Goal: Task Accomplishment & Management: Use online tool/utility

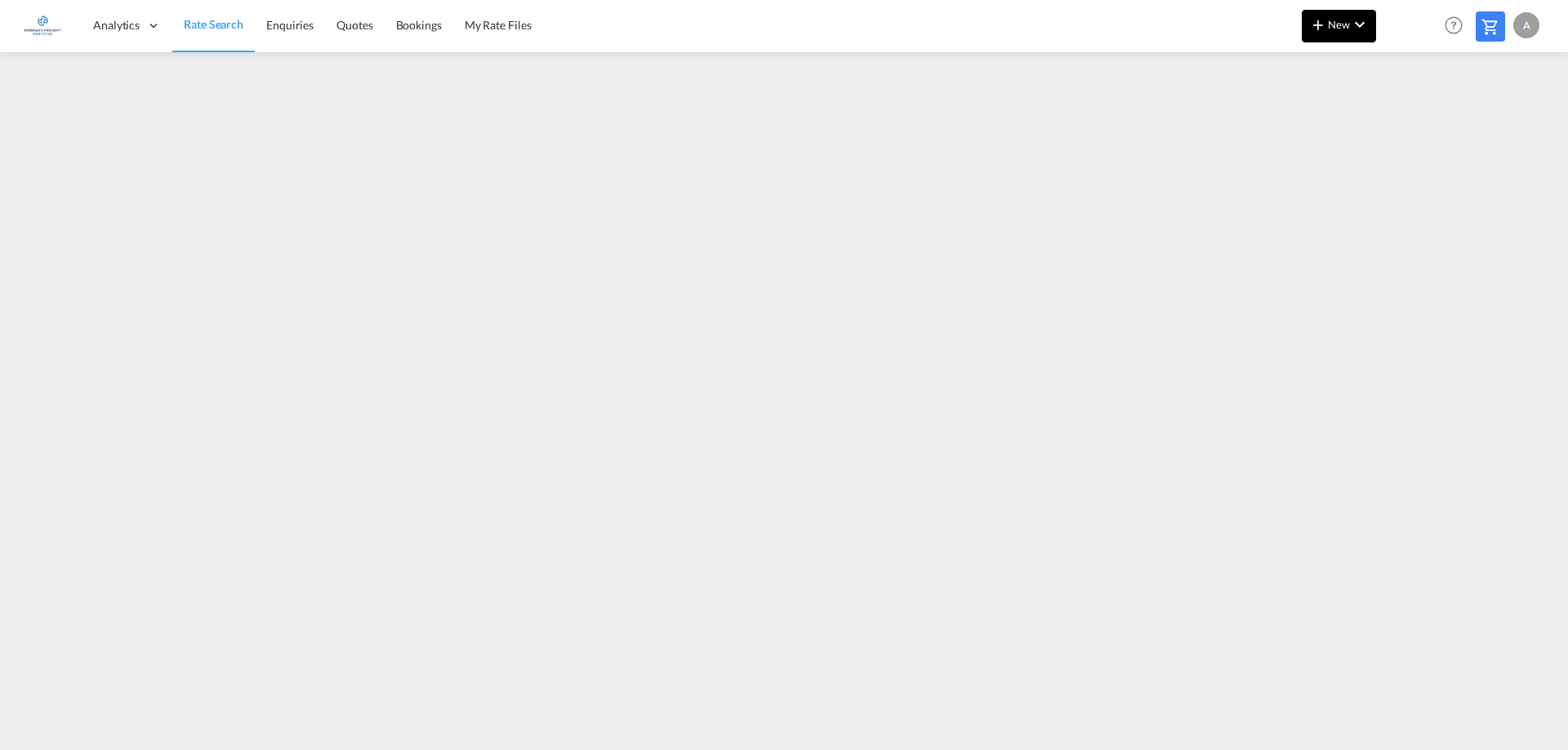
click at [1333, 27] on span "New" at bounding box center [1338, 25] width 61 height 13
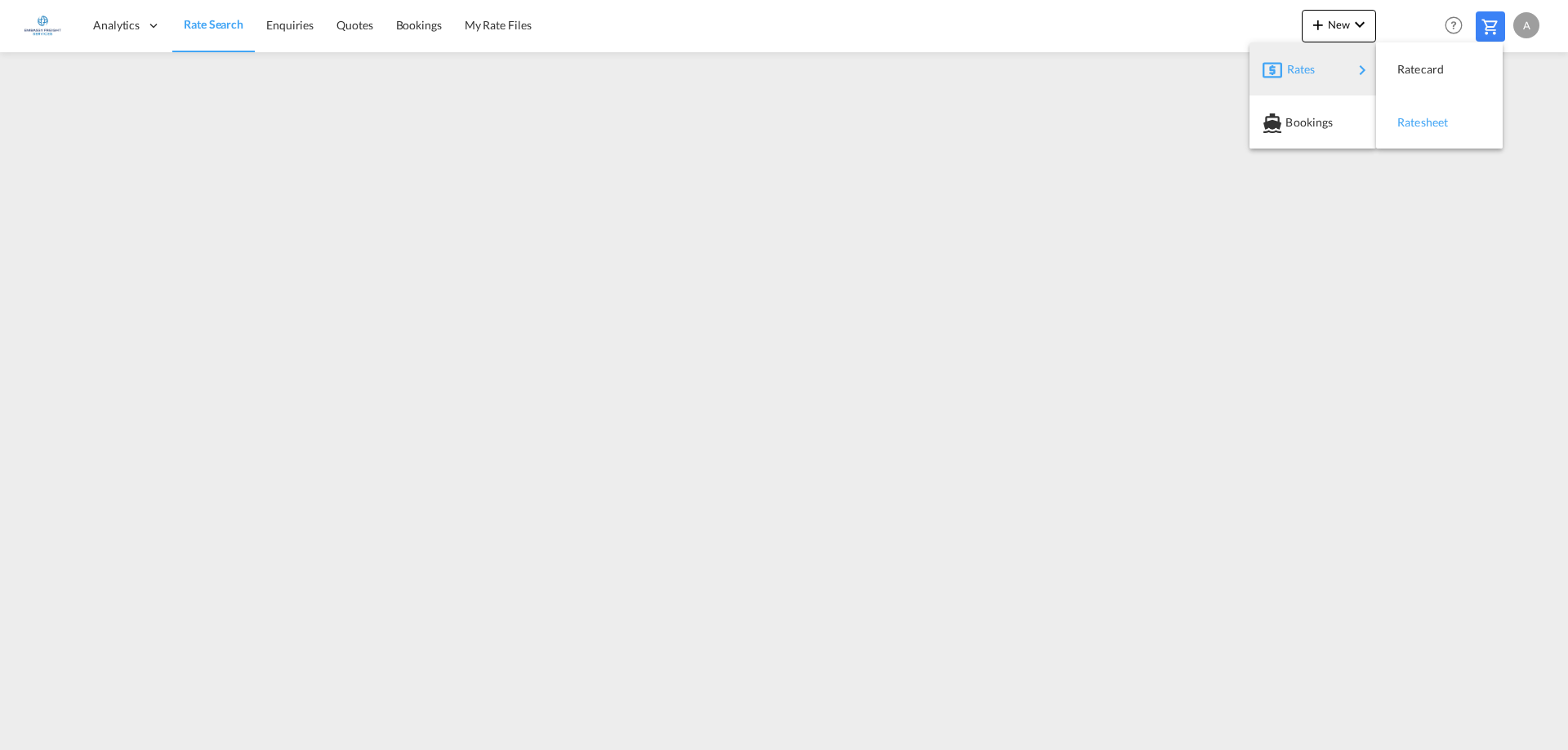
click at [1415, 116] on span "Ratesheet" at bounding box center [1406, 122] width 18 height 33
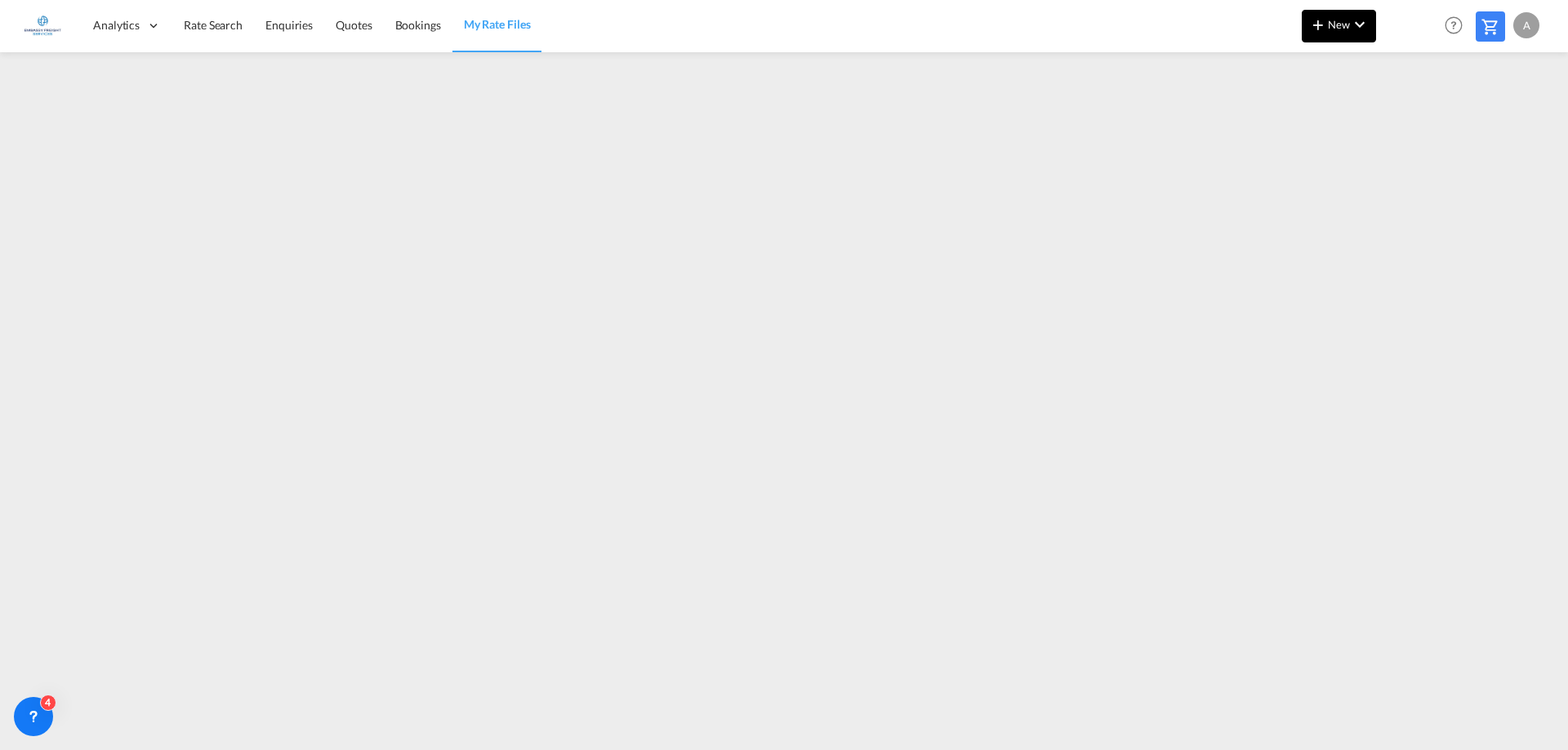
click at [1343, 21] on span "New" at bounding box center [1338, 25] width 61 height 13
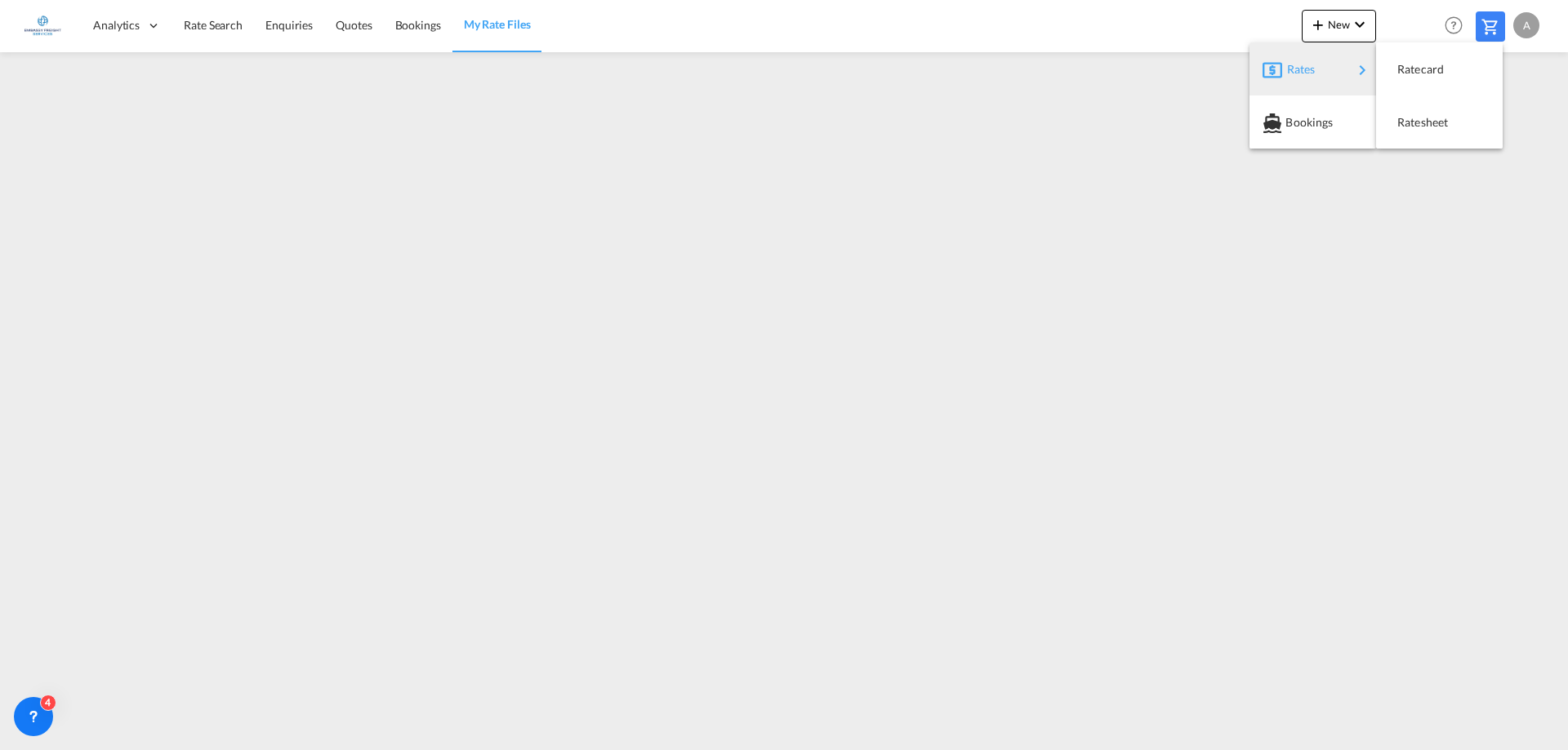
click at [1326, 68] on div "Rates" at bounding box center [1319, 69] width 65 height 40
click at [1415, 65] on span "Ratecard" at bounding box center [1406, 69] width 18 height 33
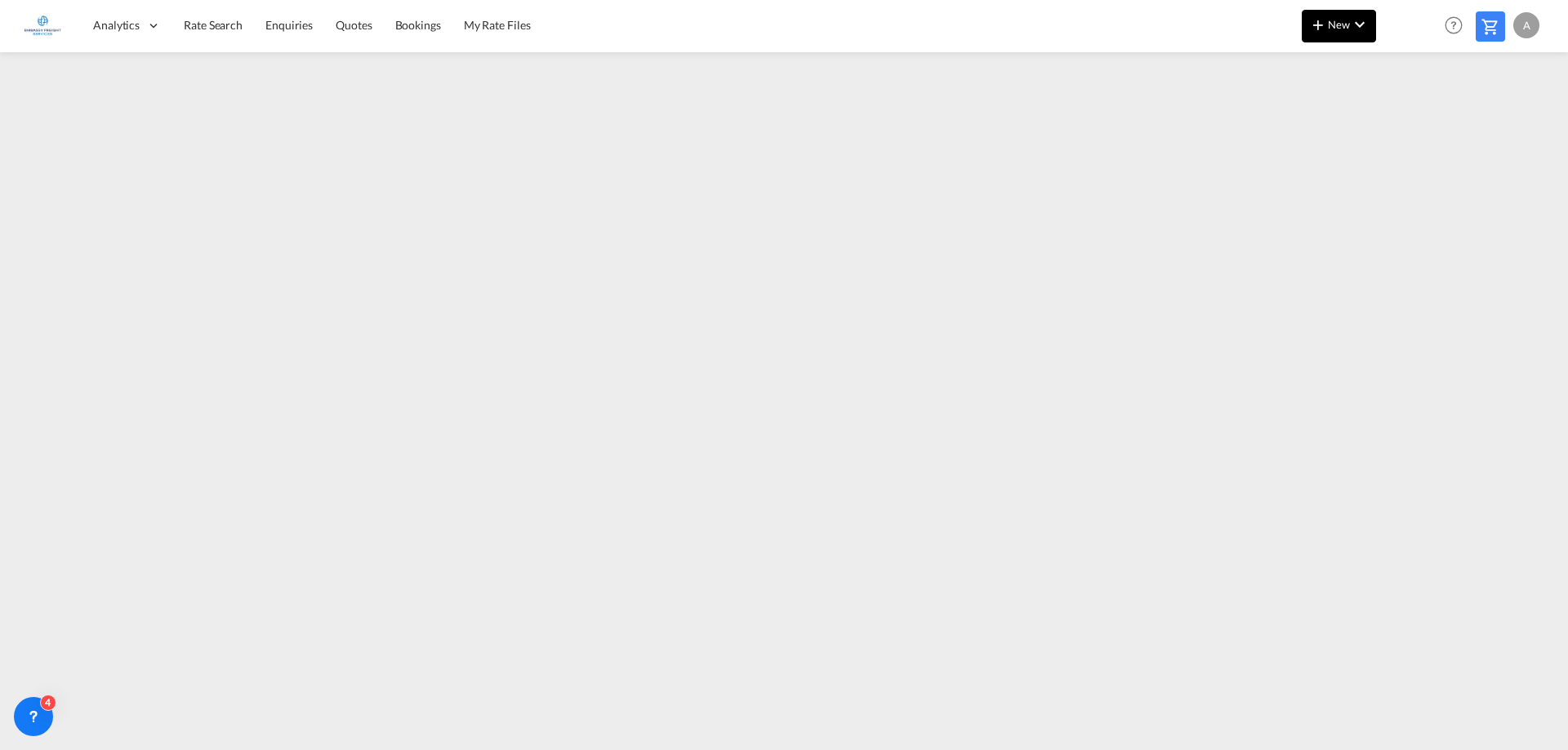
click at [1324, 26] on md-icon "icon-plus 400-fg" at bounding box center [1317, 24] width 19 height 19
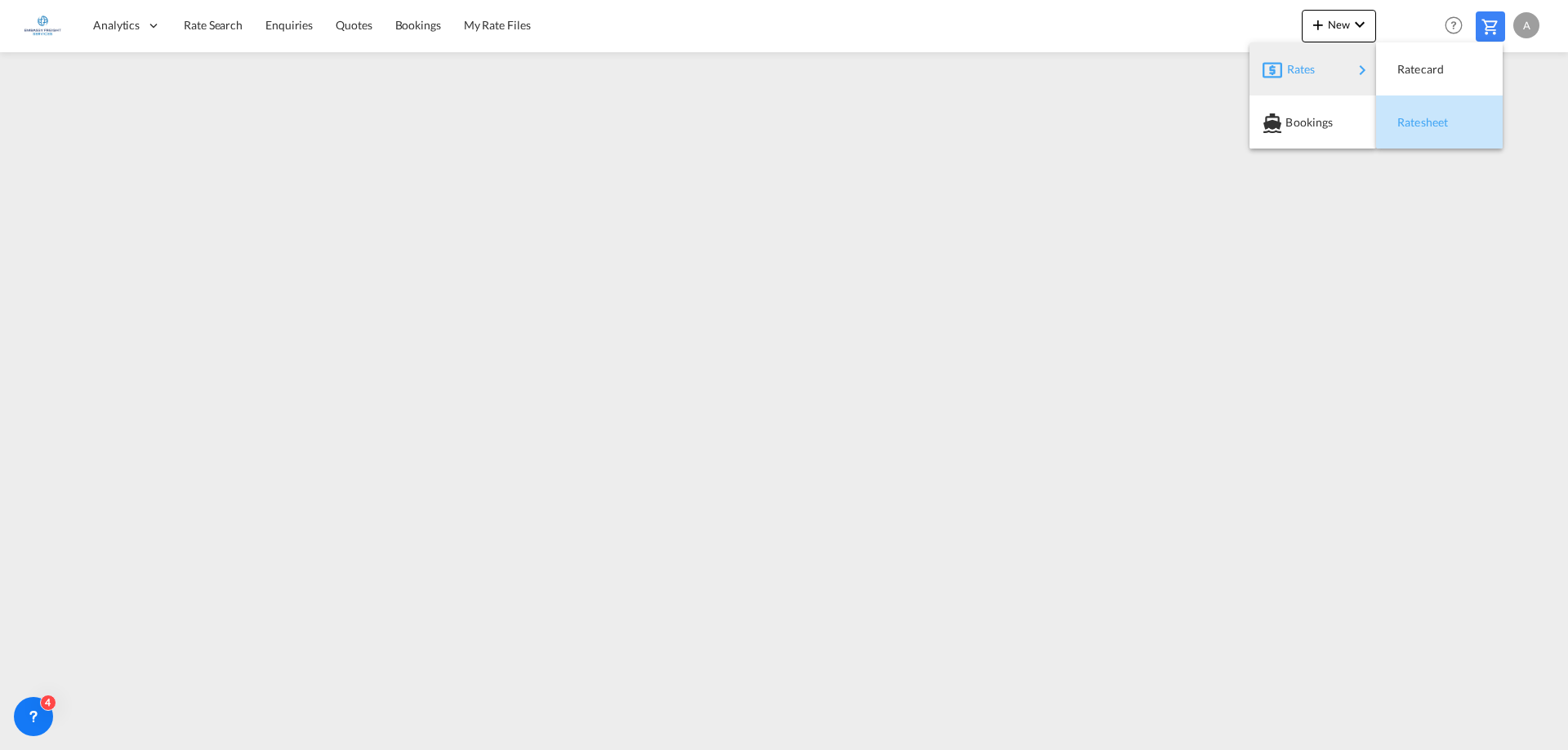
click at [1440, 133] on div "Ratesheet" at bounding box center [1427, 122] width 61 height 40
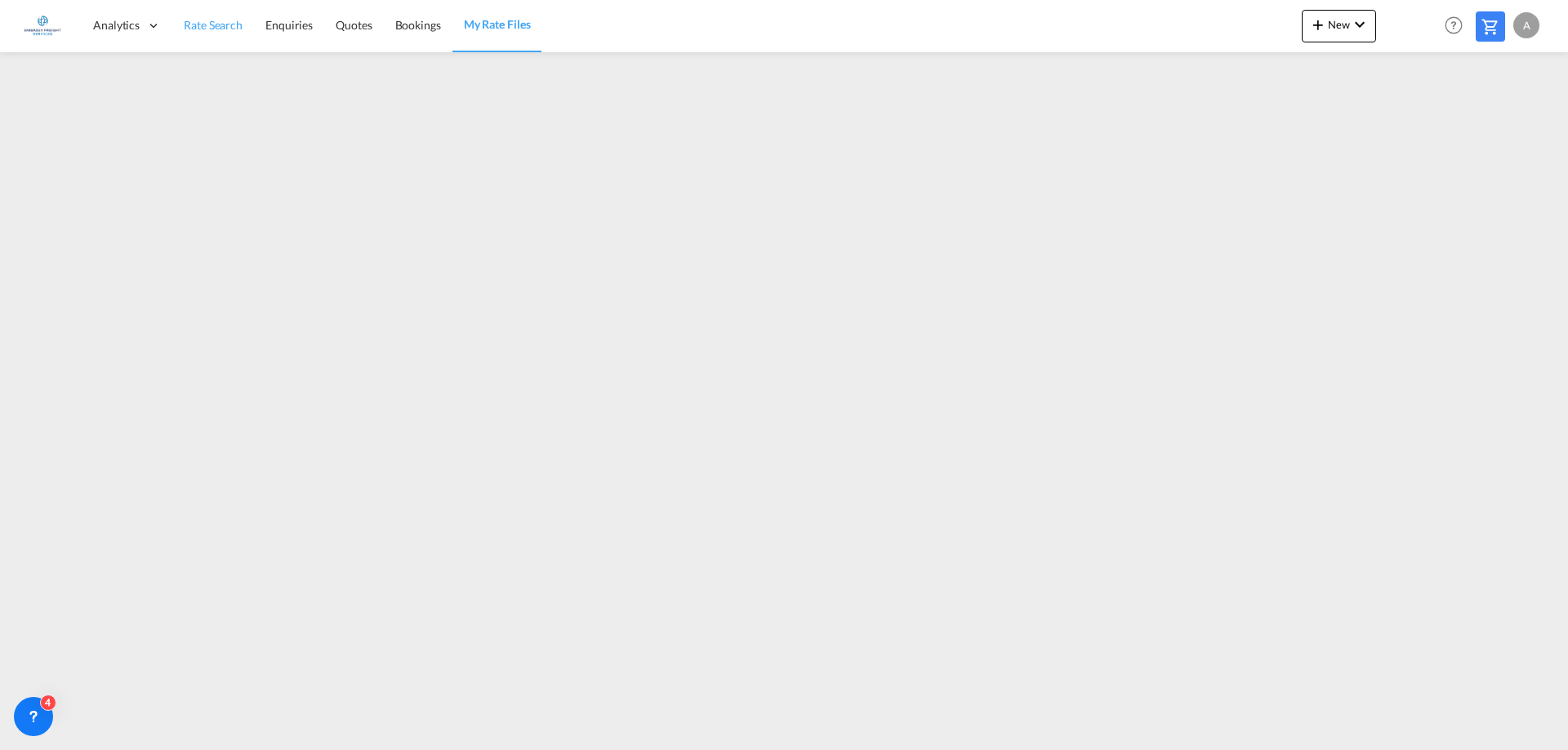
click at [214, 23] on span "Rate Search" at bounding box center [212, 25] width 59 height 13
